Goal: Transaction & Acquisition: Purchase product/service

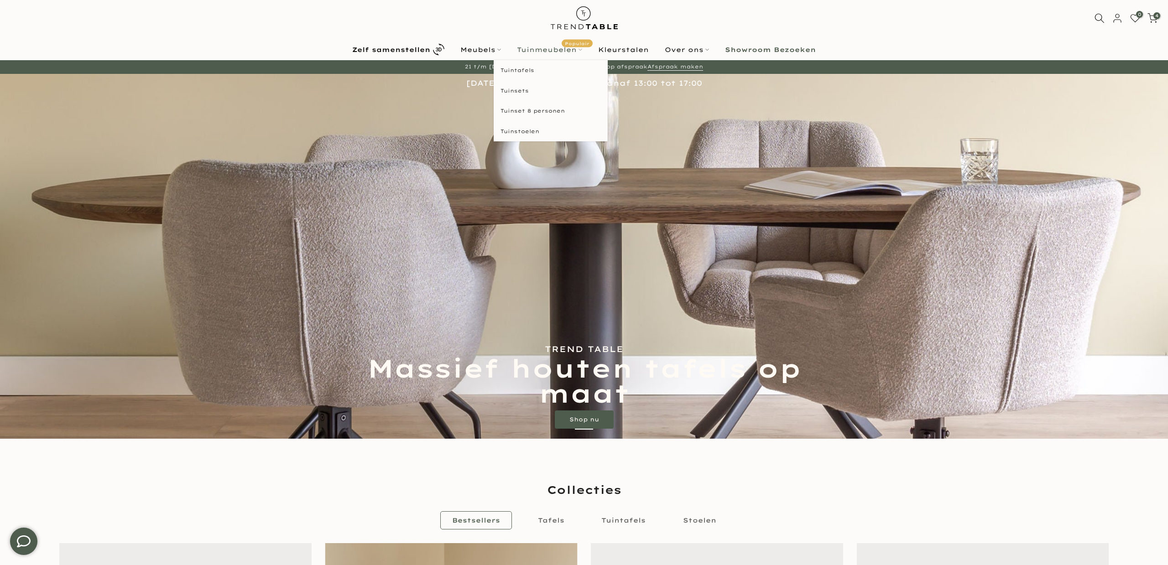
click at [557, 51] on link "Tuinmeubelen Populair" at bounding box center [549, 49] width 81 height 11
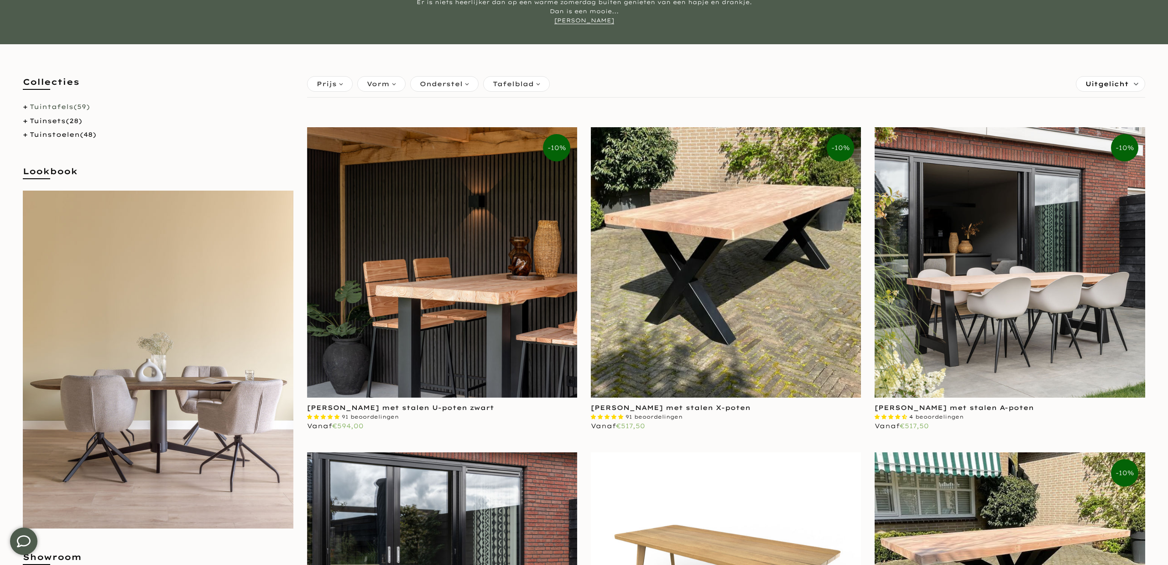
scroll to position [126, 0]
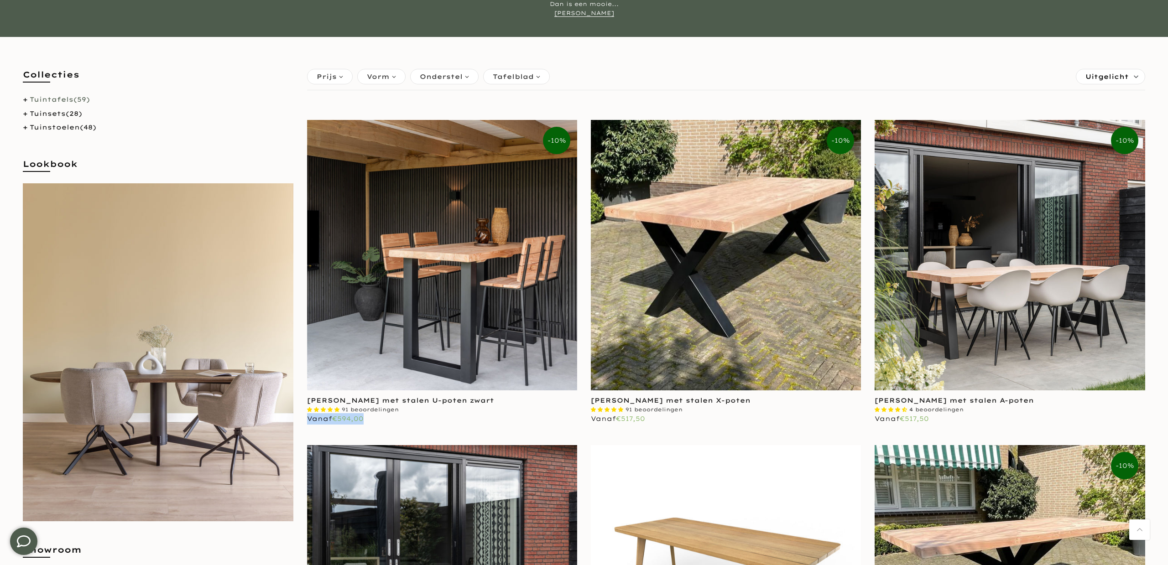
drag, startPoint x: 372, startPoint y: 418, endPoint x: 306, endPoint y: 414, distance: 66.3
click at [306, 414] on div "**********" at bounding box center [442, 282] width 284 height 325
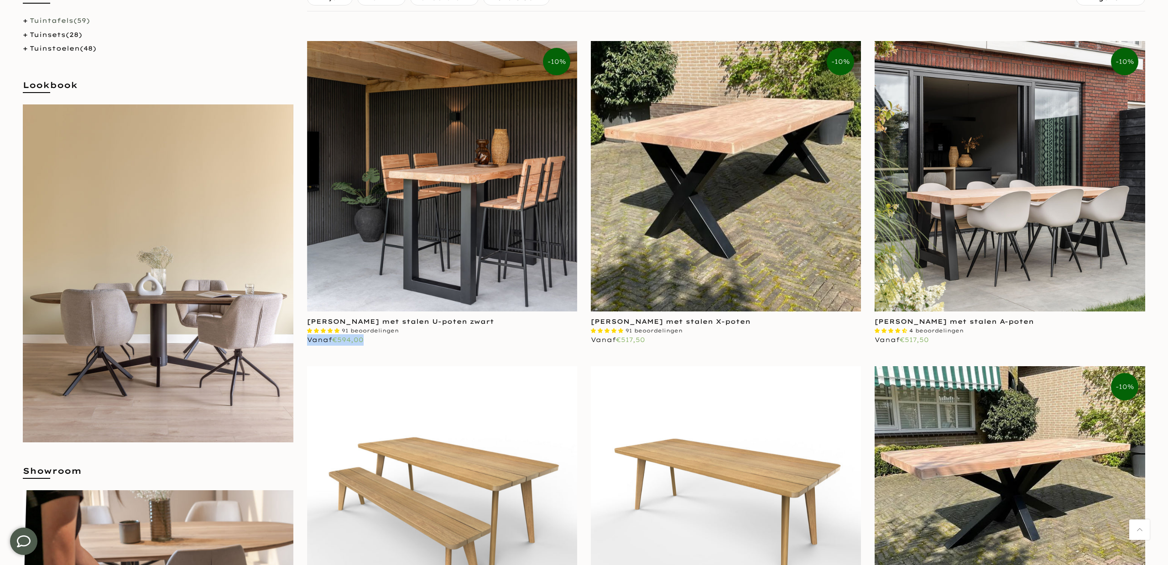
scroll to position [151, 0]
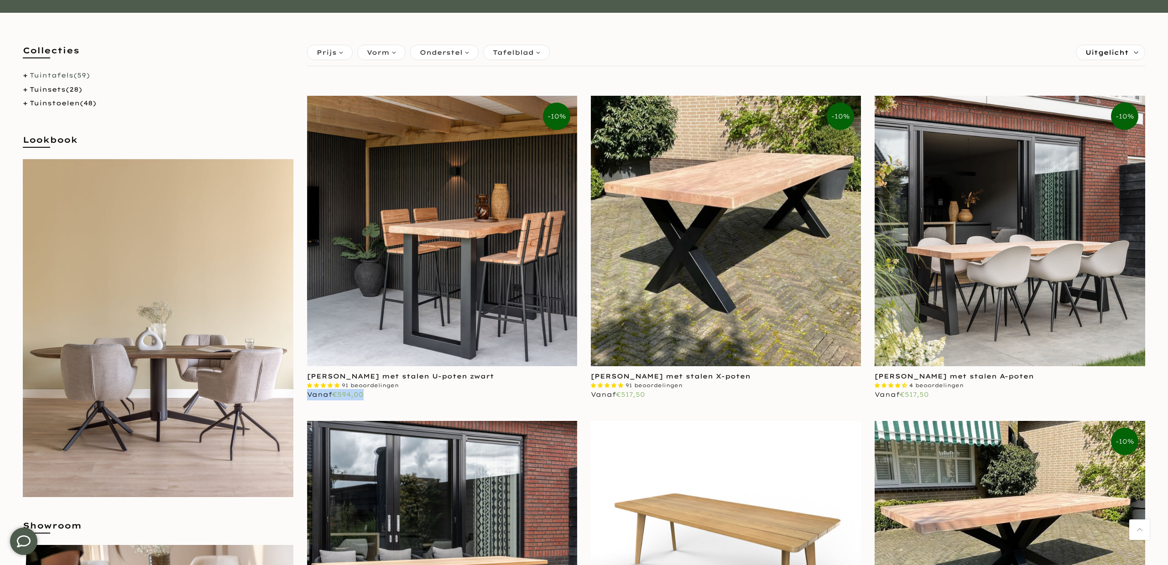
click at [380, 396] on div "Vanaf €594,00" at bounding box center [442, 394] width 270 height 11
drag, startPoint x: 370, startPoint y: 396, endPoint x: 355, endPoint y: 412, distance: 21.3
click at [336, 396] on div "Vanaf €594,00" at bounding box center [442, 394] width 270 height 11
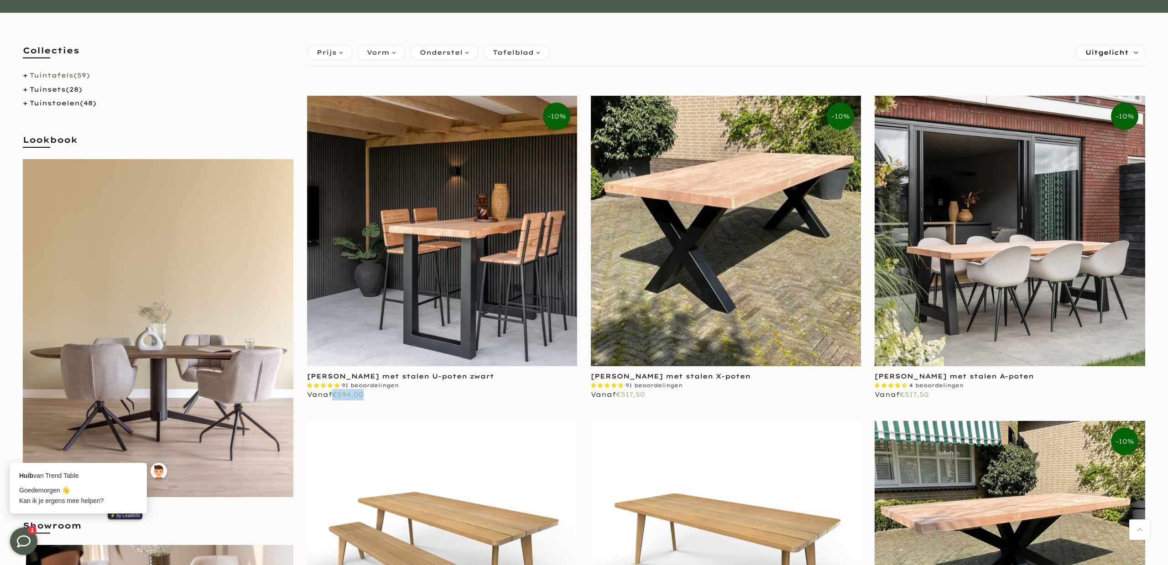
scroll to position [0, 0]
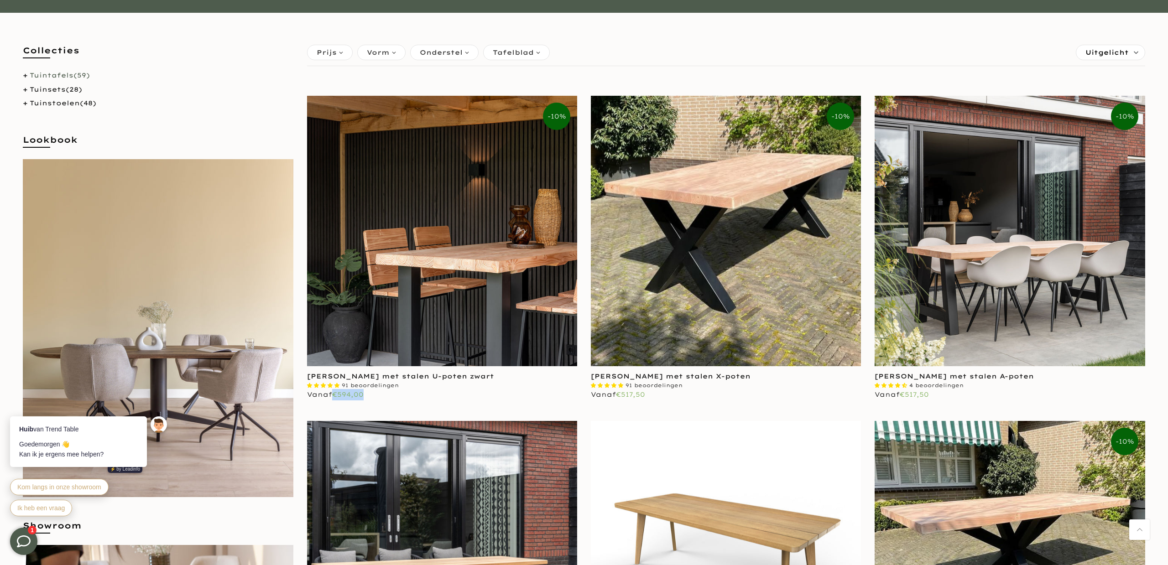
click at [440, 211] on img at bounding box center [442, 231] width 270 height 270
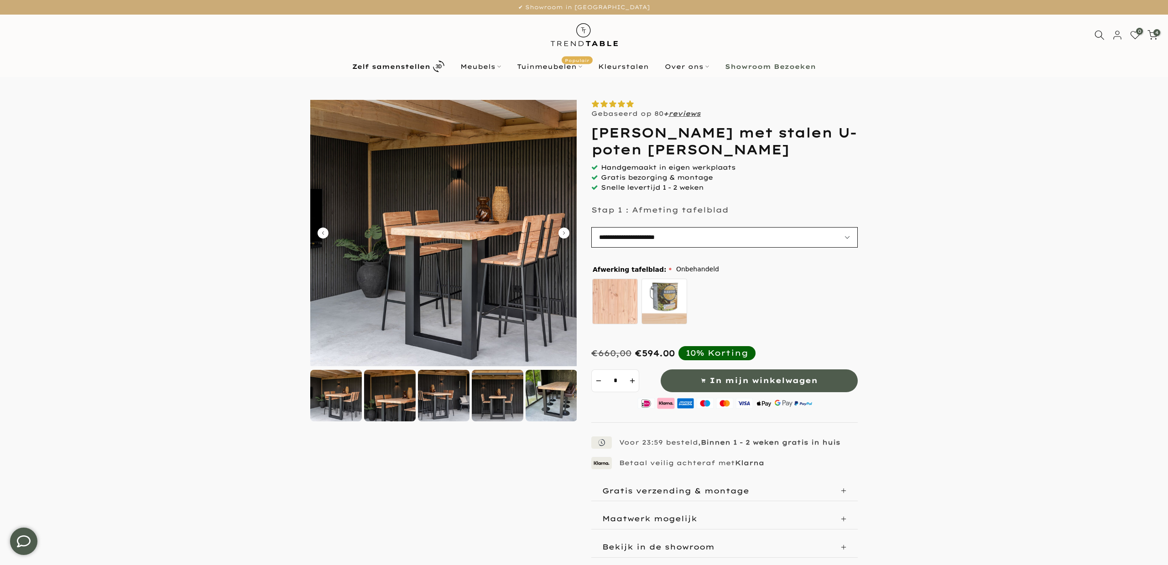
click at [637, 236] on select "**********" at bounding box center [724, 237] width 266 height 21
click at [527, 87] on link "Tuintafels" at bounding box center [551, 87] width 114 height 21
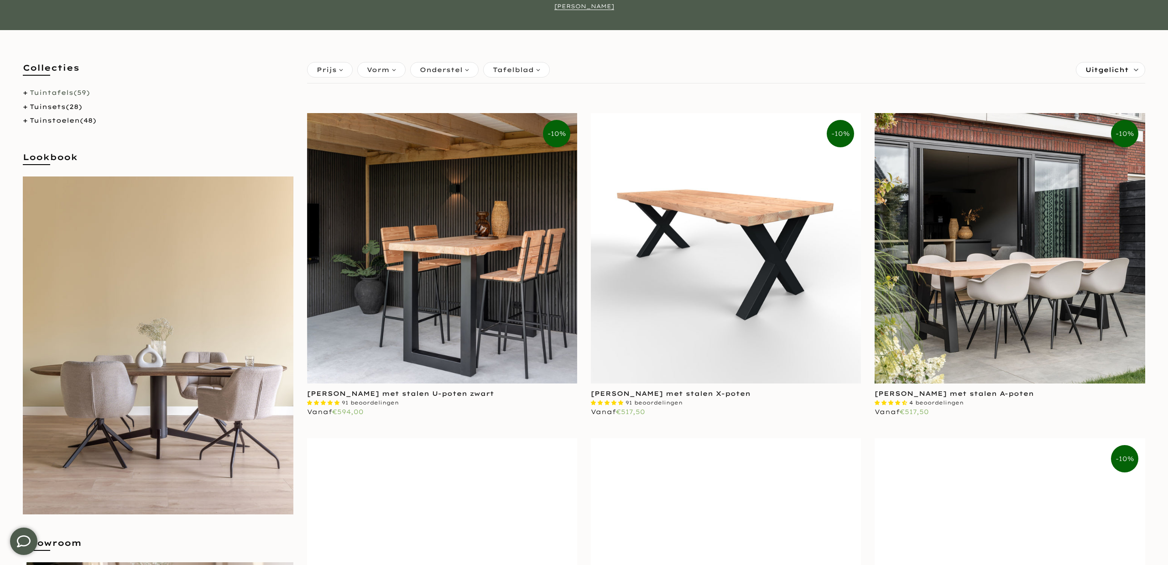
scroll to position [135, 0]
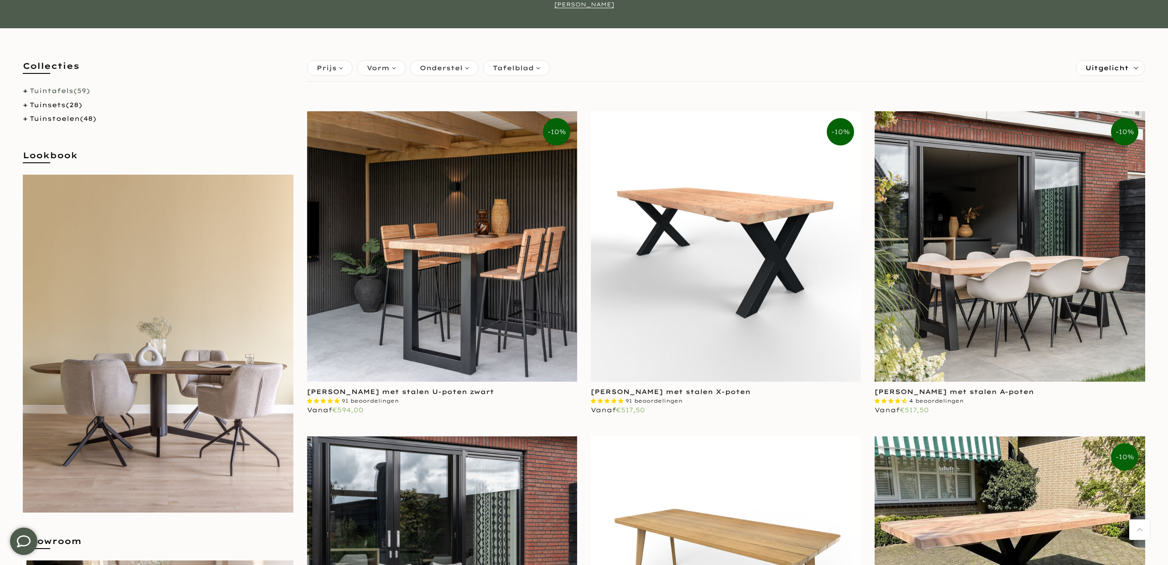
click at [735, 306] on img at bounding box center [726, 246] width 270 height 270
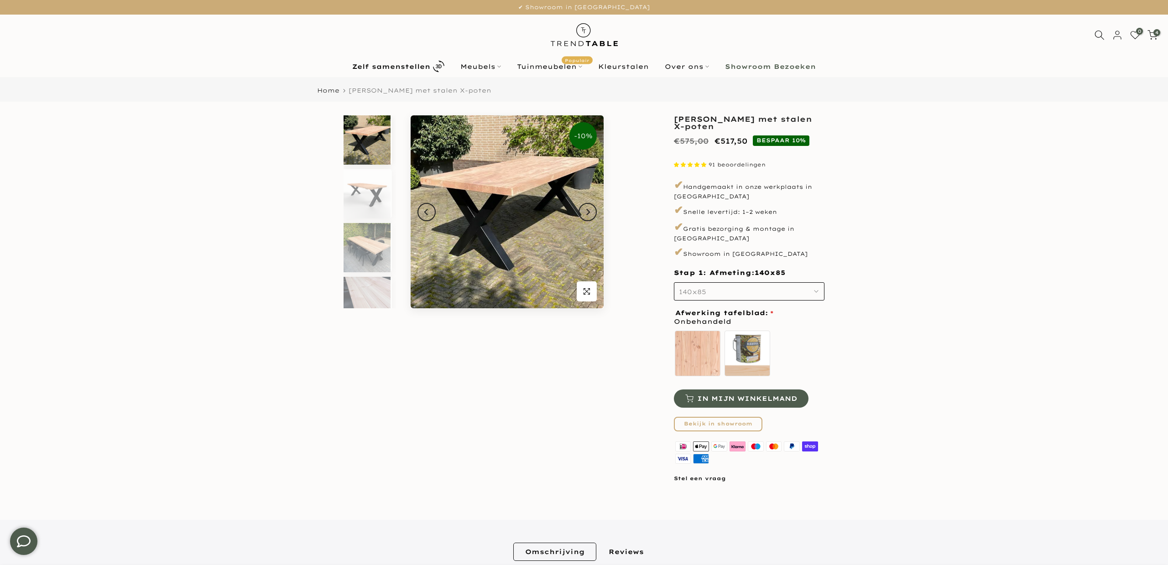
click at [731, 290] on button "140x85" at bounding box center [749, 291] width 151 height 18
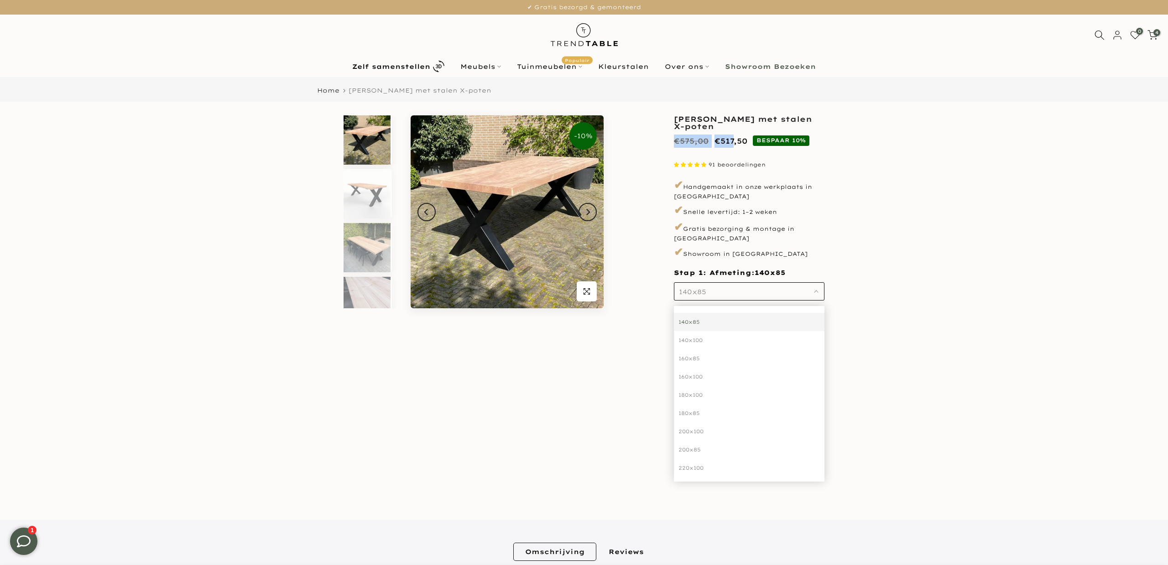
drag, startPoint x: 672, startPoint y: 141, endPoint x: 734, endPoint y: 141, distance: 61.6
click at [734, 141] on div "**********" at bounding box center [749, 303] width 164 height 377
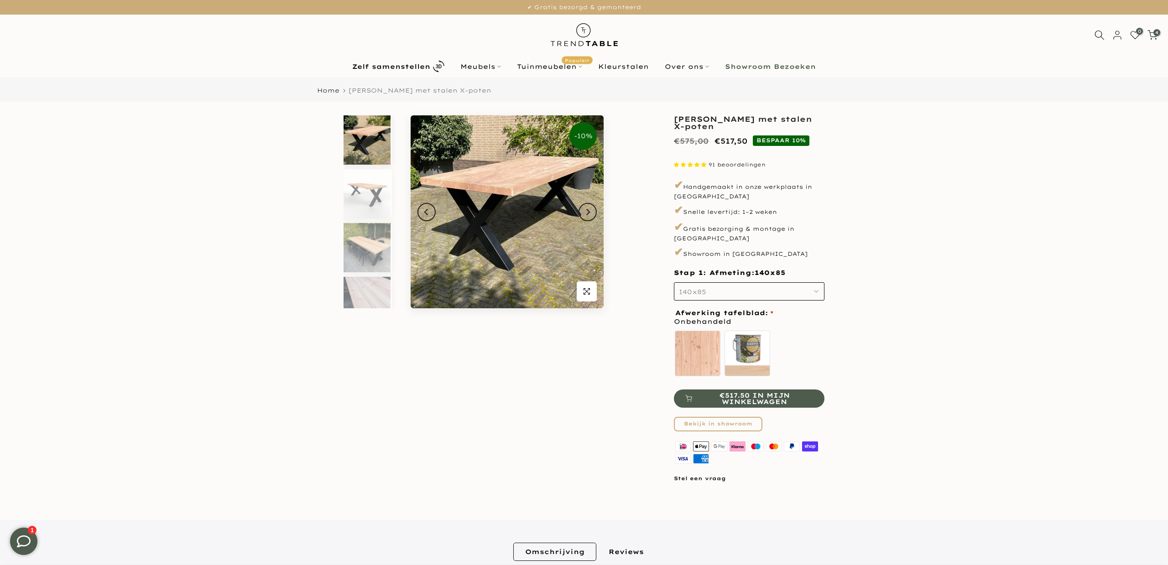
click at [746, 141] on ins "€517,50" at bounding box center [730, 141] width 33 height 13
click at [512, 86] on link "Tuintafels" at bounding box center [551, 87] width 114 height 21
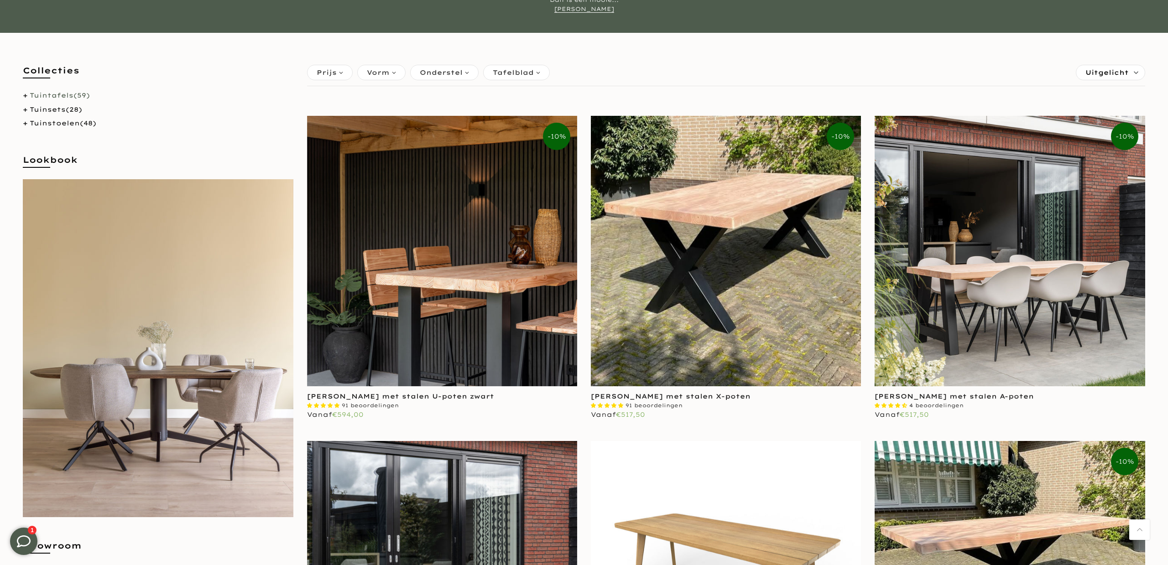
scroll to position [135, 0]
